Goal: Task Accomplishment & Management: Use online tool/utility

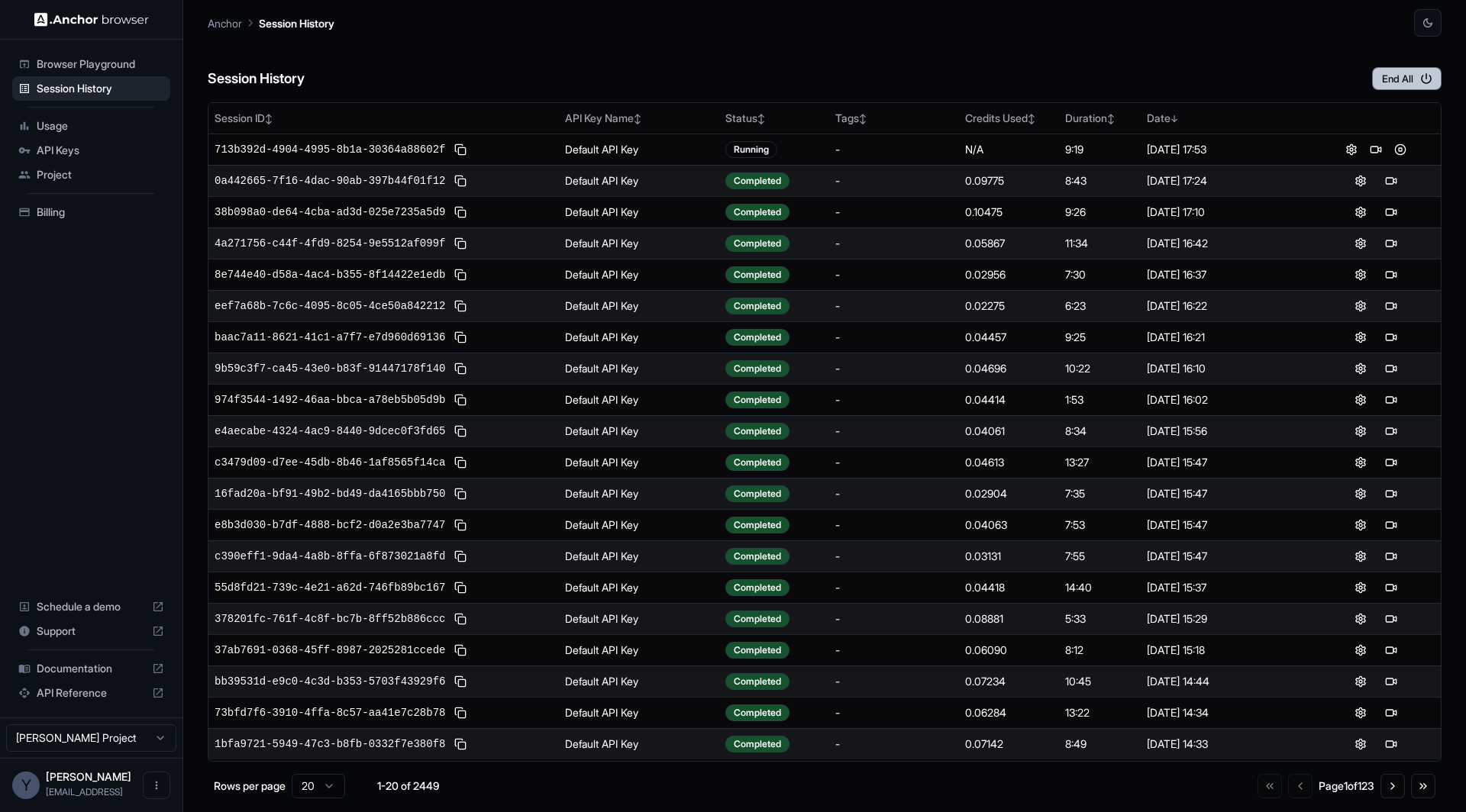
click at [1414, 69] on button "End All" at bounding box center [1406, 79] width 69 height 23
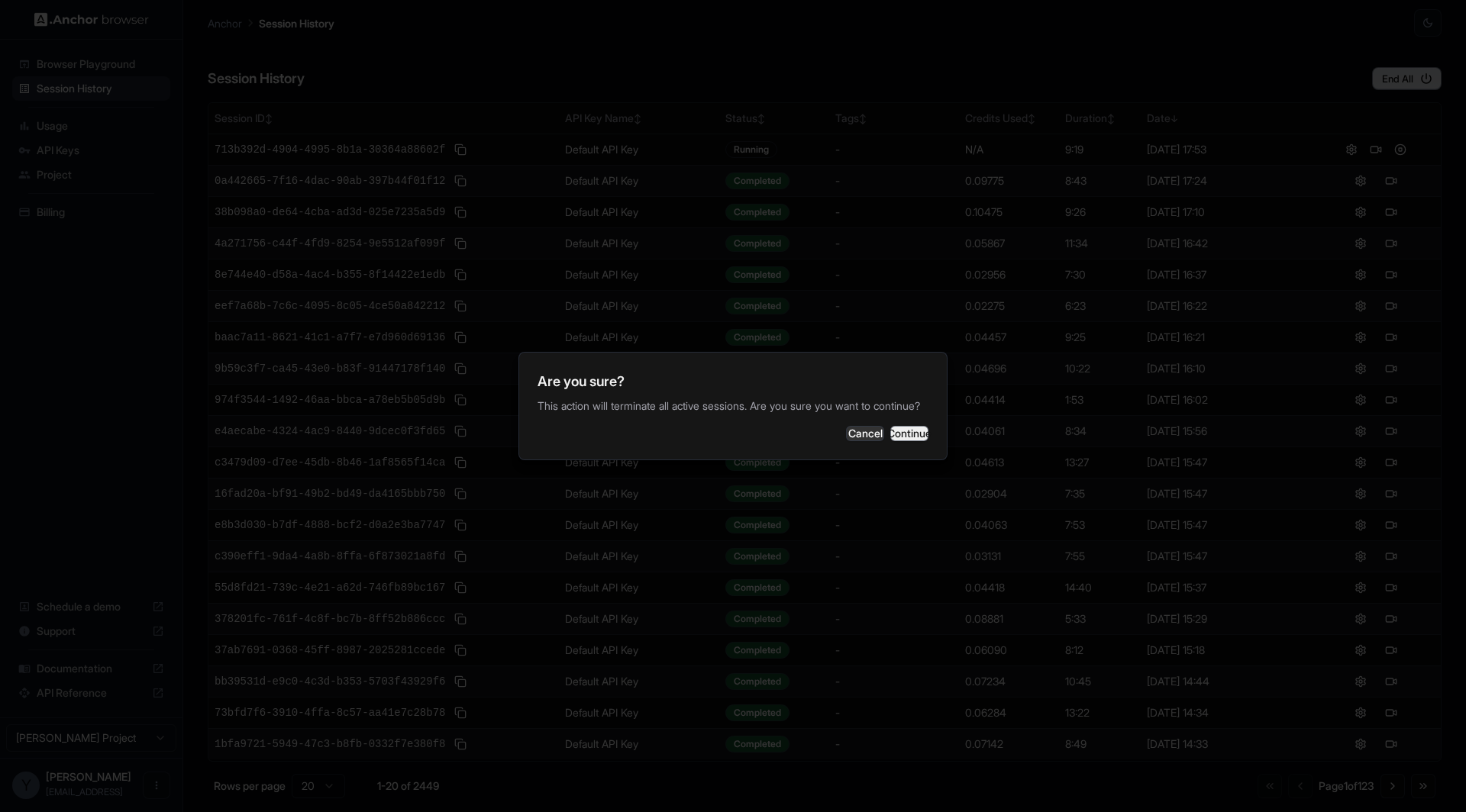
click at [900, 435] on button "Continue" at bounding box center [909, 433] width 38 height 15
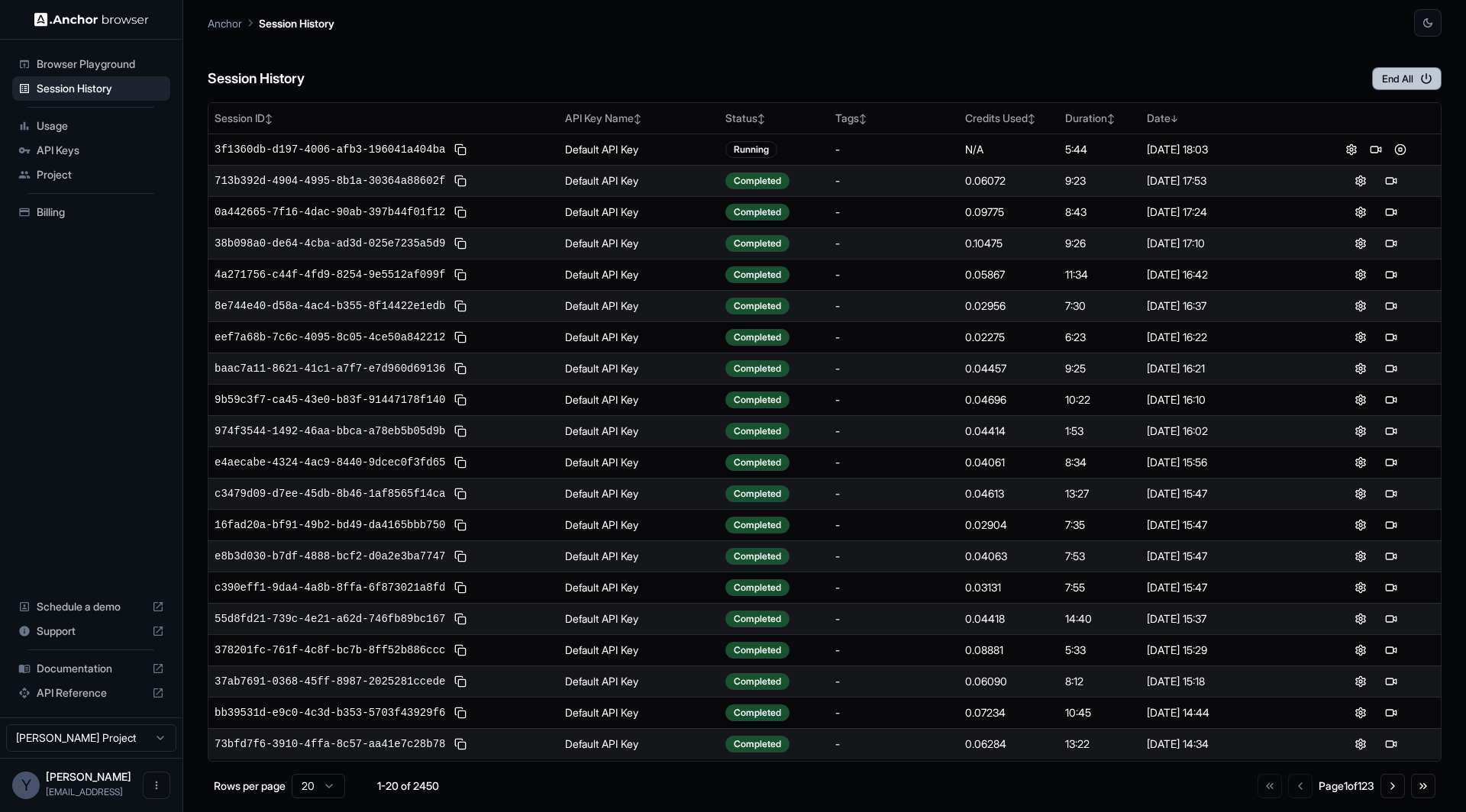
click at [1398, 82] on button "End All" at bounding box center [1406, 79] width 69 height 23
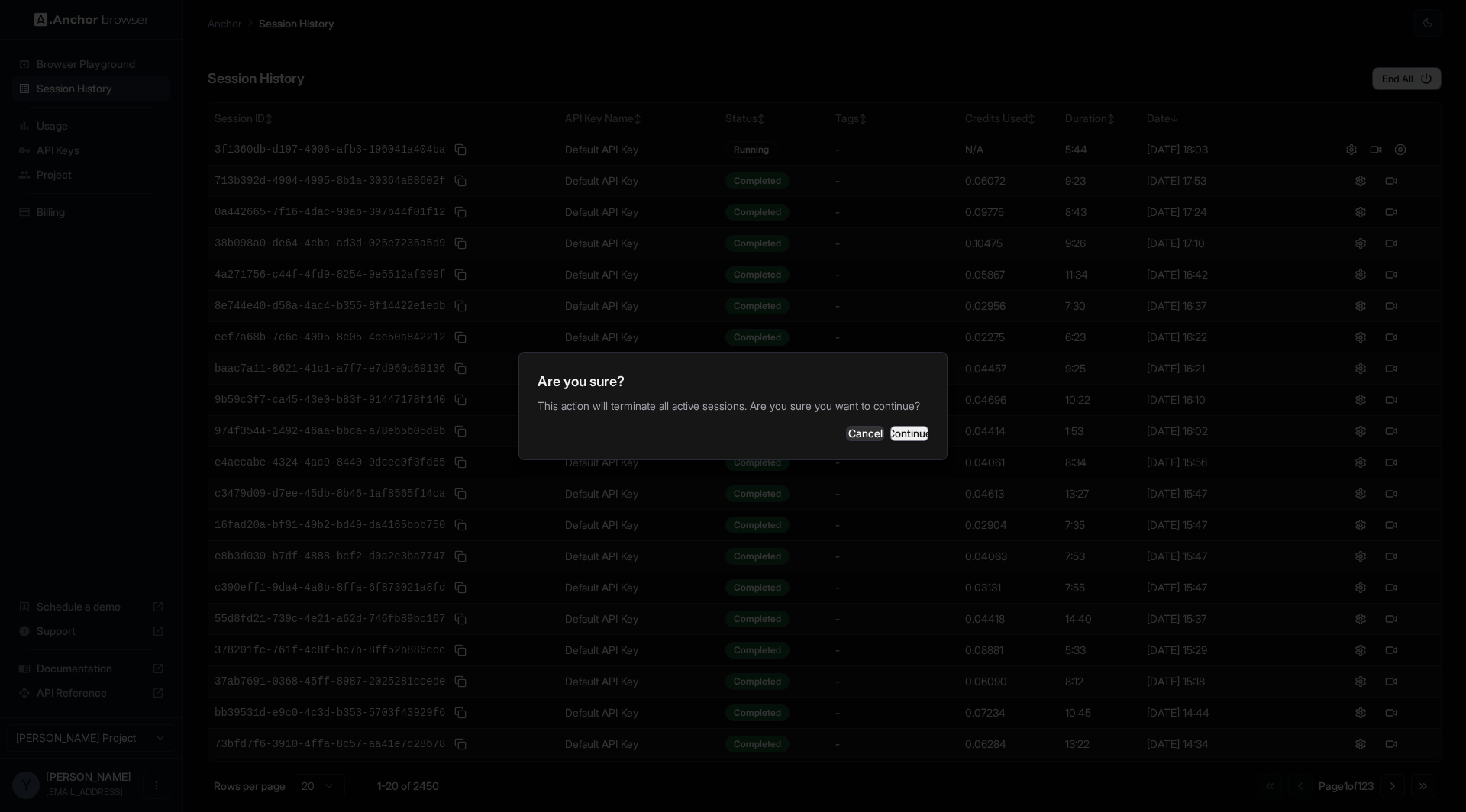
click at [900, 441] on button "Continue" at bounding box center [909, 433] width 38 height 15
